Goal: Find specific page/section: Find specific page/section

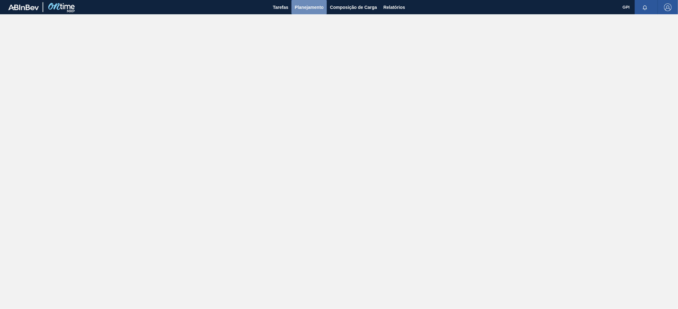
click at [300, 9] on span "Planejamento" at bounding box center [308, 7] width 29 height 8
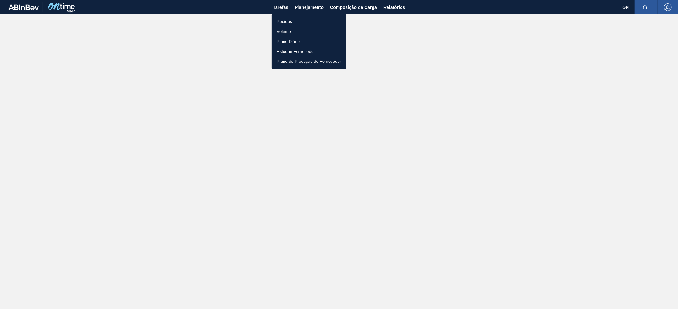
click at [290, 24] on li "Pedidos" at bounding box center [309, 22] width 75 height 10
